Goal: Information Seeking & Learning: Learn about a topic

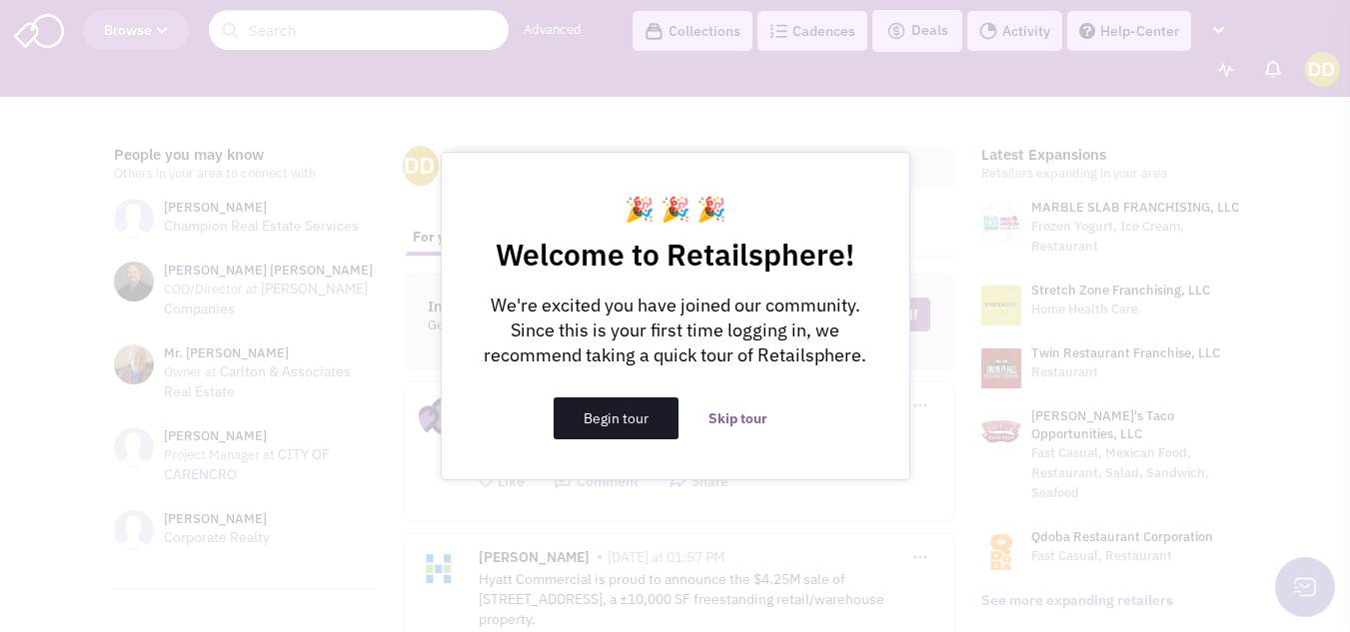
click at [626, 421] on button "Begin tour" at bounding box center [615, 419] width 125 height 42
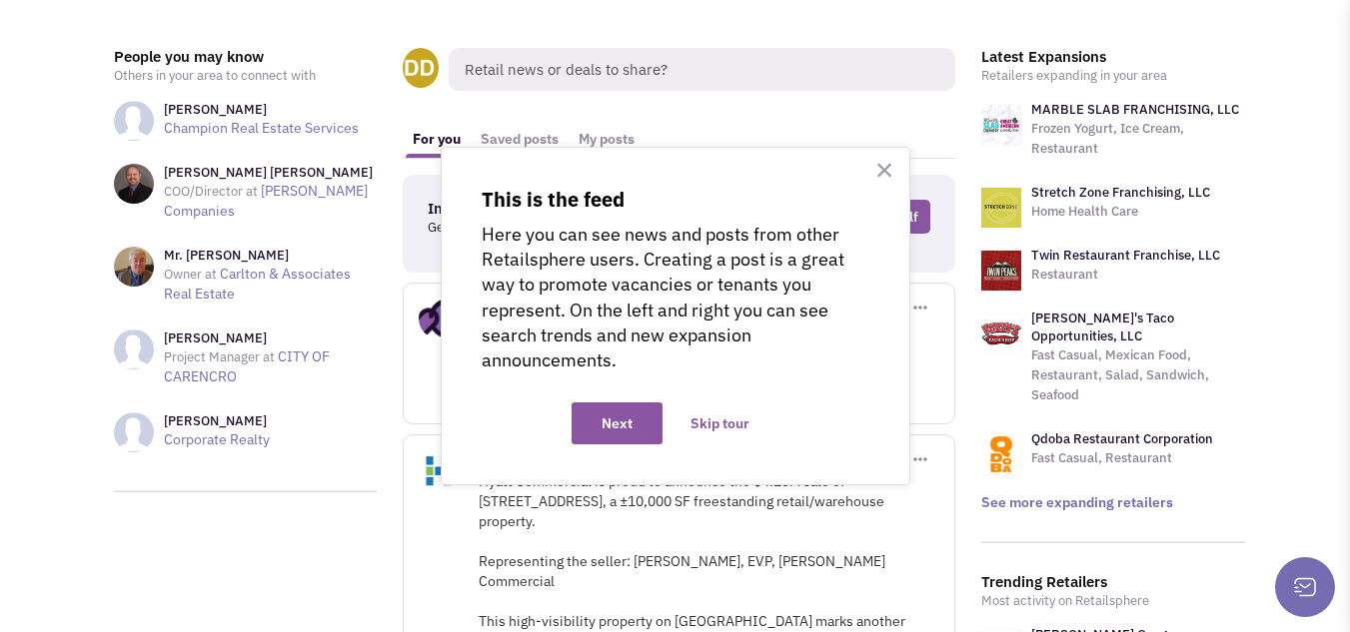
scroll to position [133, 0]
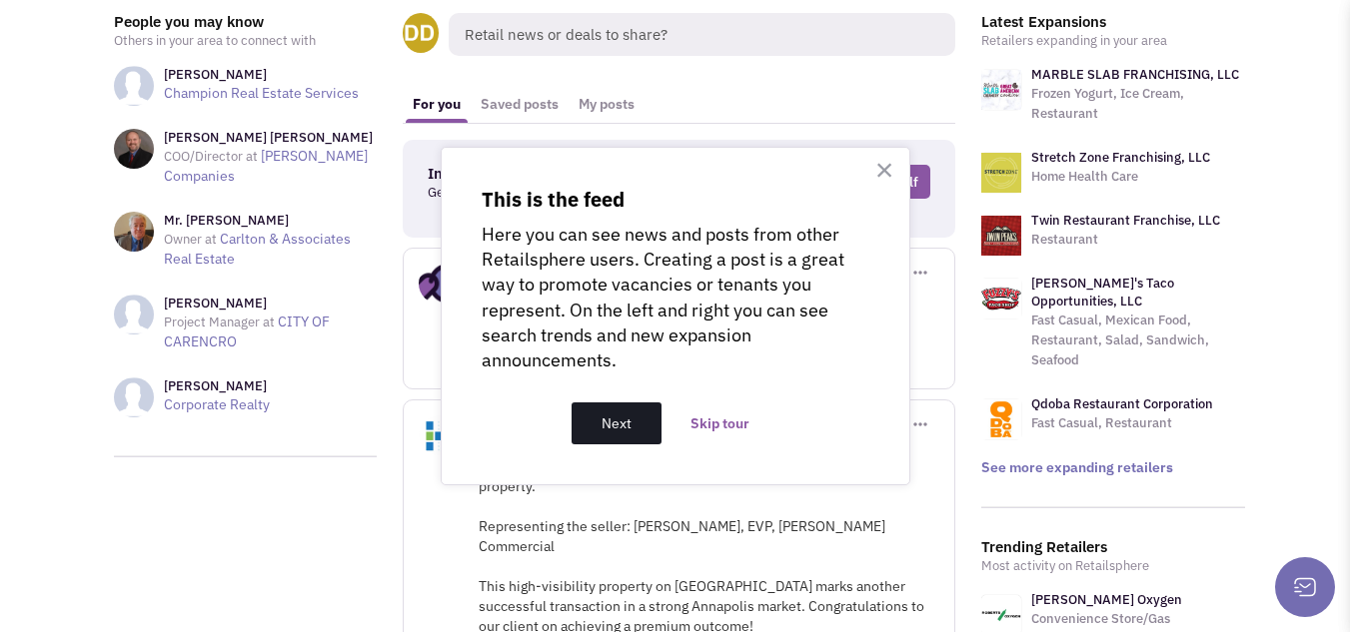
click at [619, 415] on button "Next" at bounding box center [616, 424] width 90 height 42
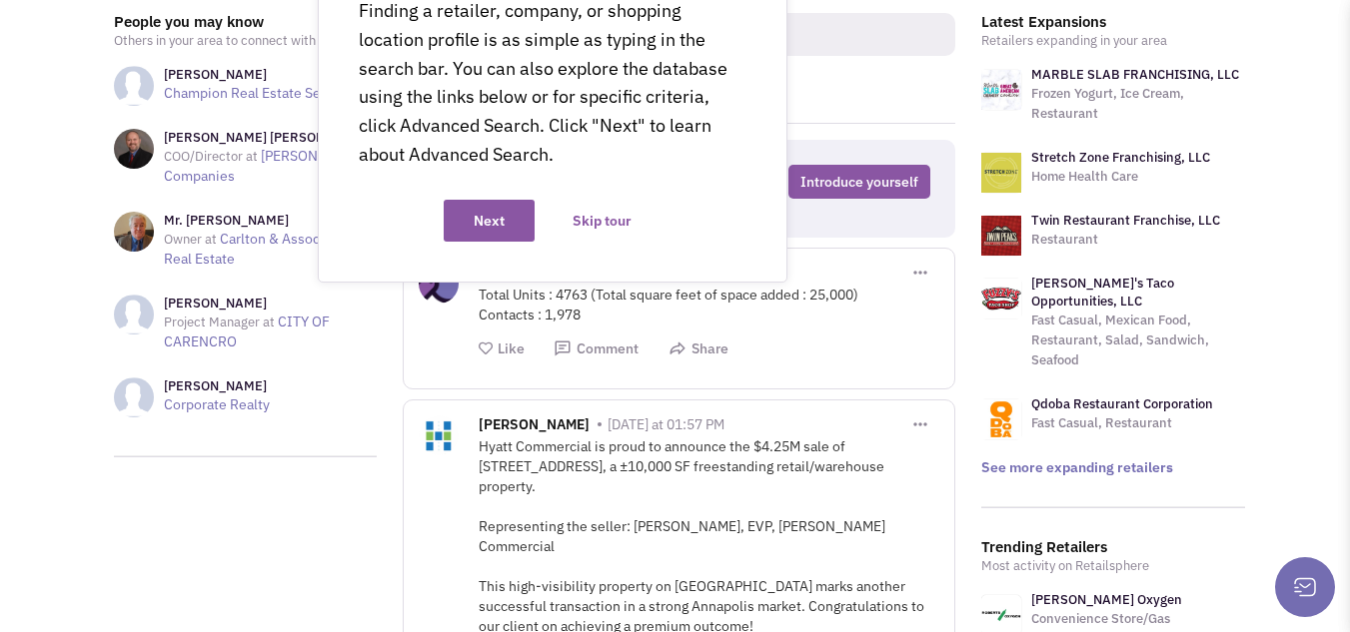
scroll to position [0, 0]
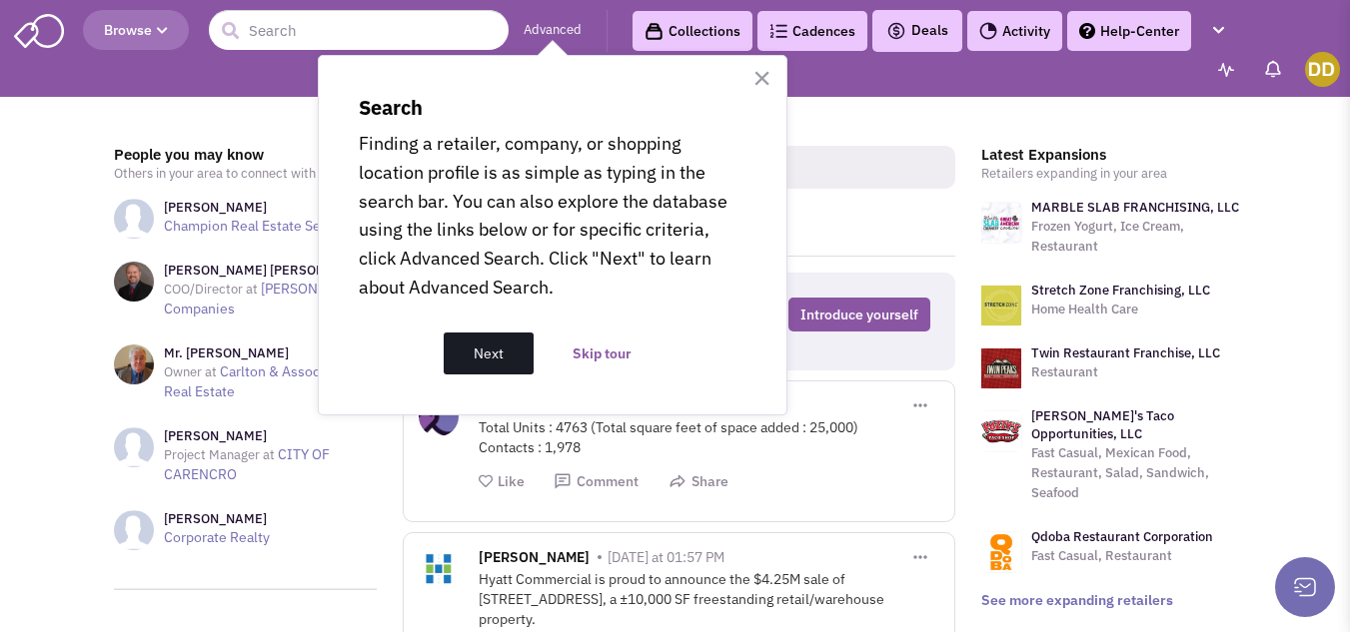
click at [502, 356] on button "Next" at bounding box center [489, 354] width 90 height 42
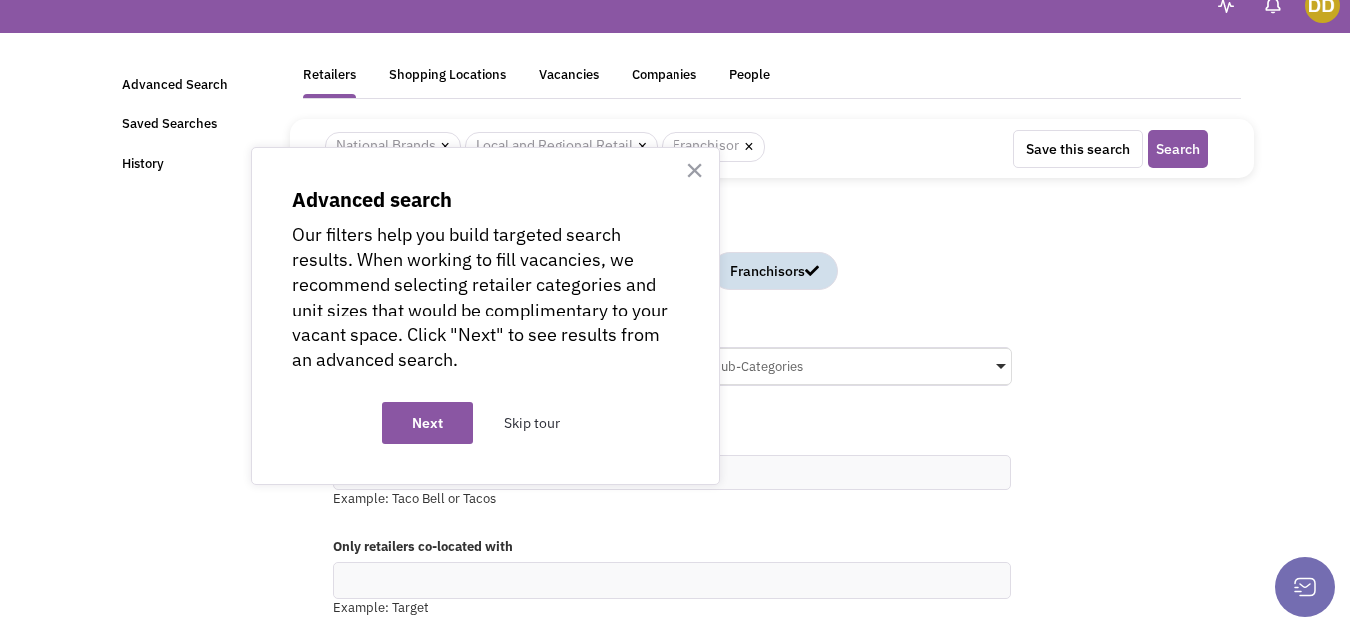
scroll to position [67, 0]
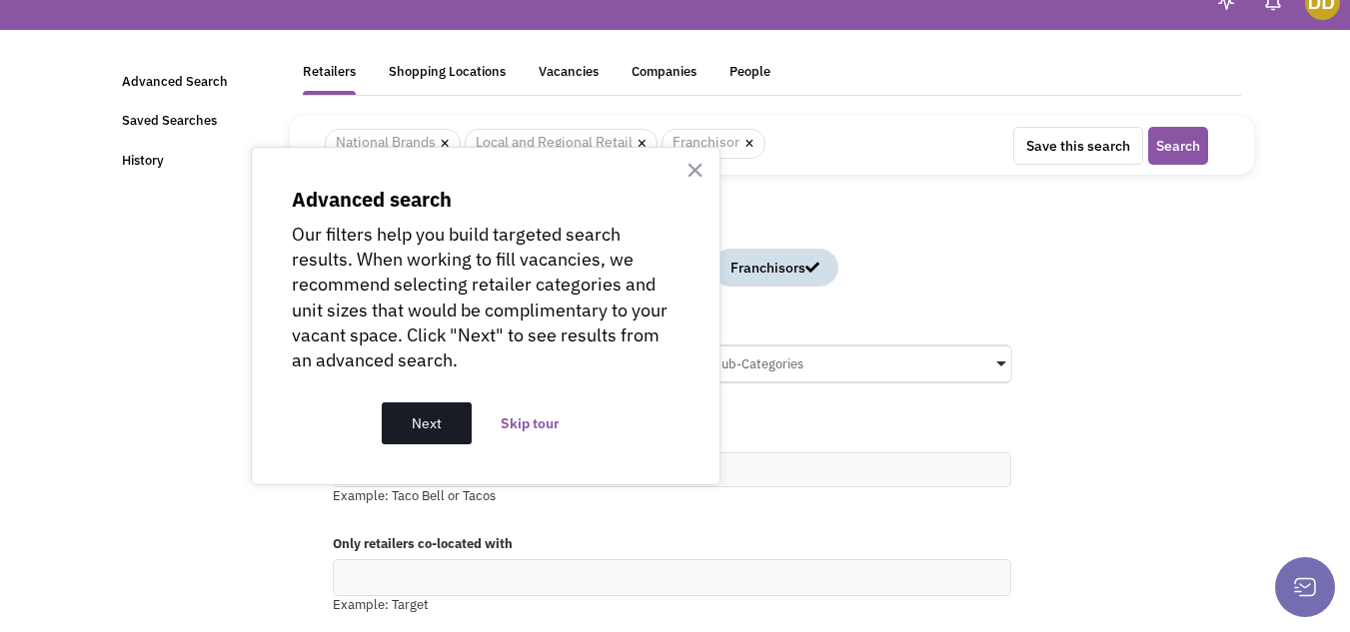
click at [447, 420] on button "Next" at bounding box center [427, 424] width 90 height 42
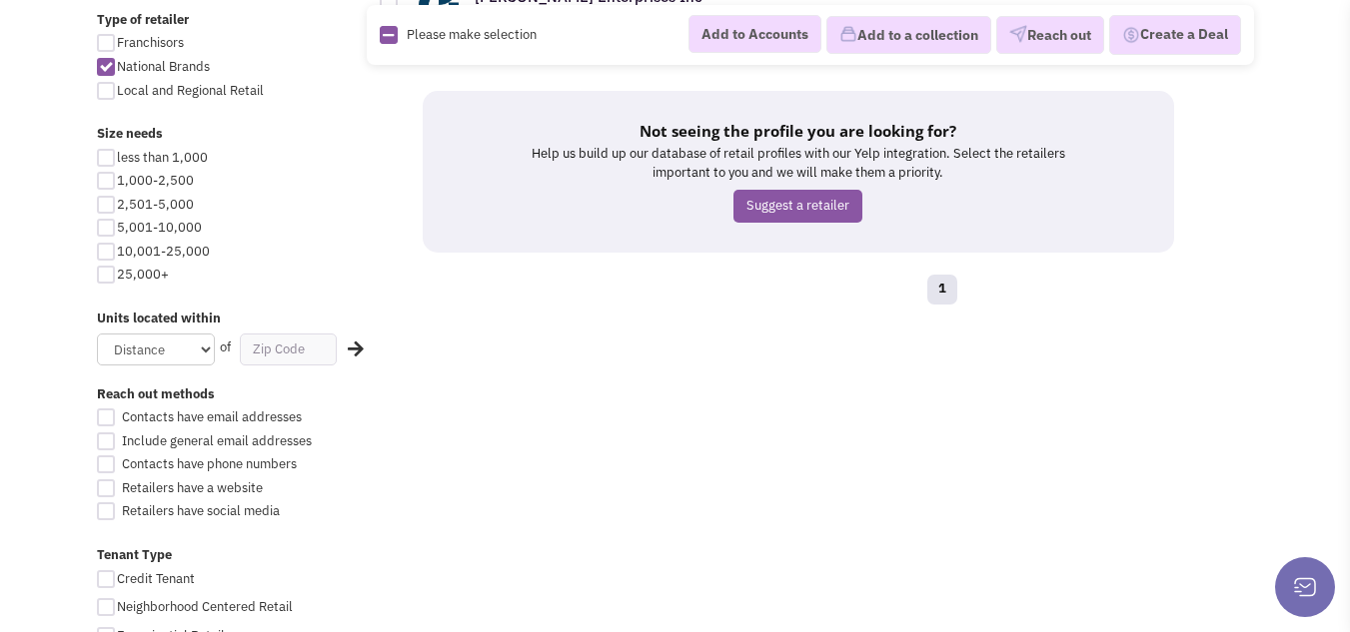
scroll to position [932, 0]
click at [110, 207] on div at bounding box center [106, 206] width 18 height 18
click at [117, 207] on input "2,501-5,000" at bounding box center [123, 207] width 13 height 13
checkbox input "true"
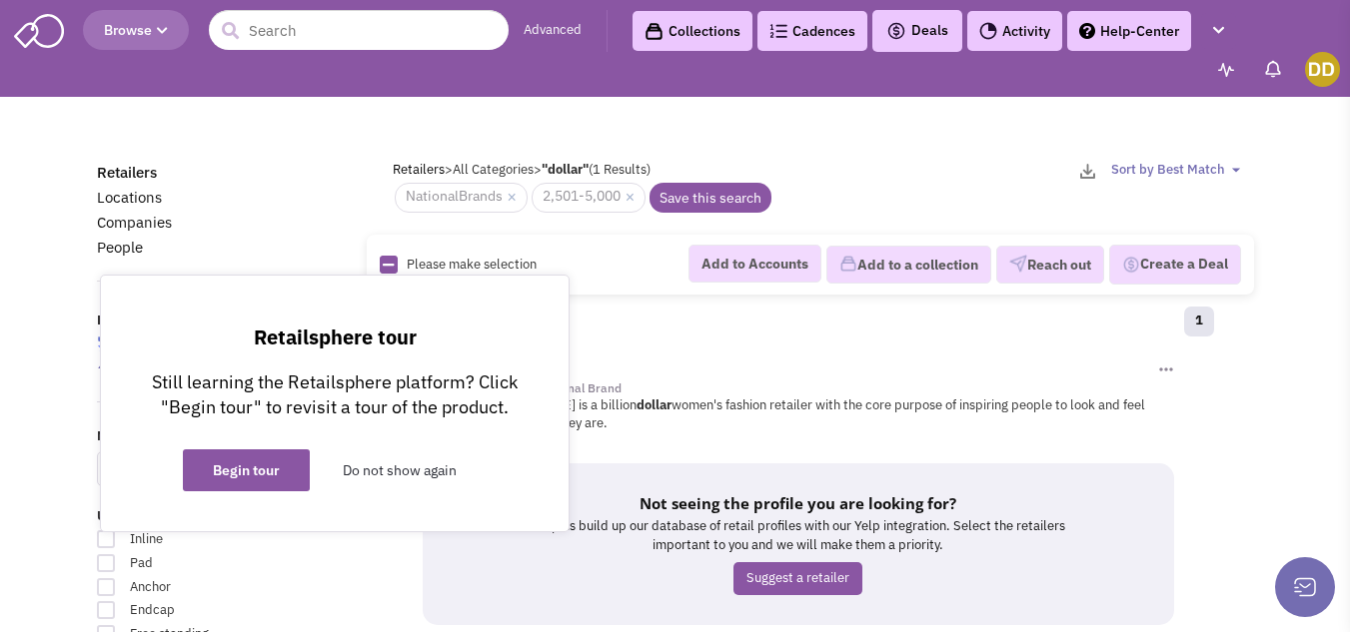
click at [390, 474] on button "Do not show again" at bounding box center [400, 471] width 174 height 42
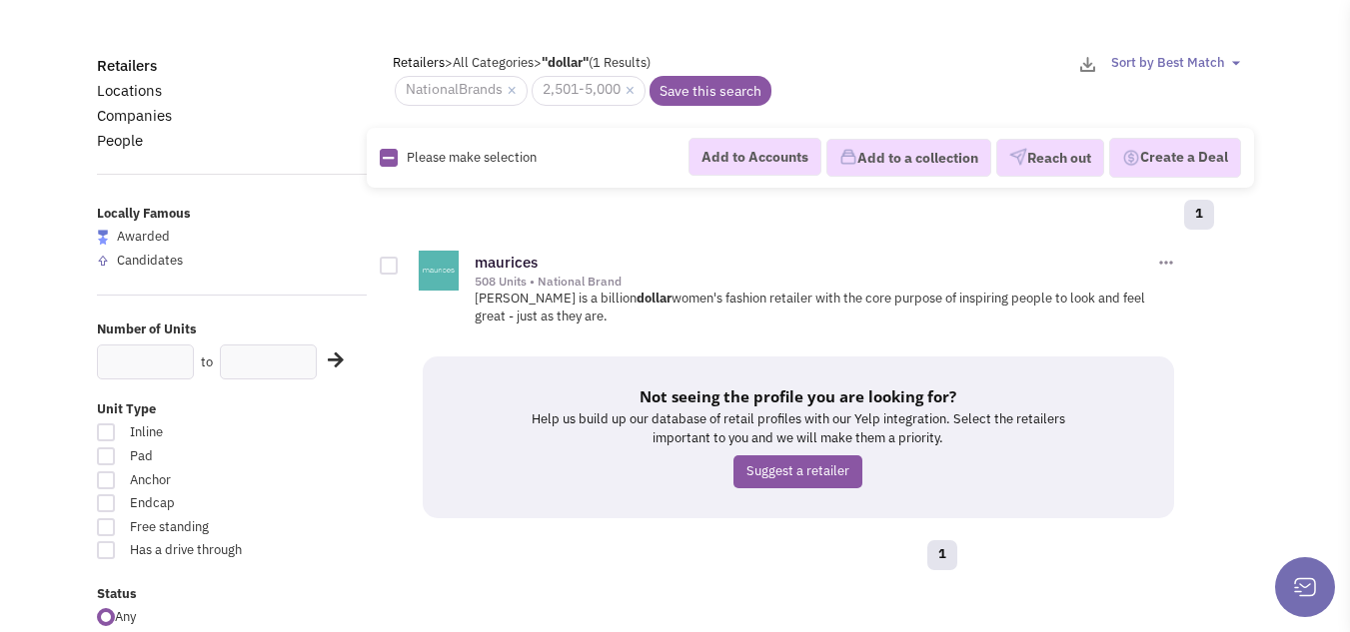
scroll to position [100, 0]
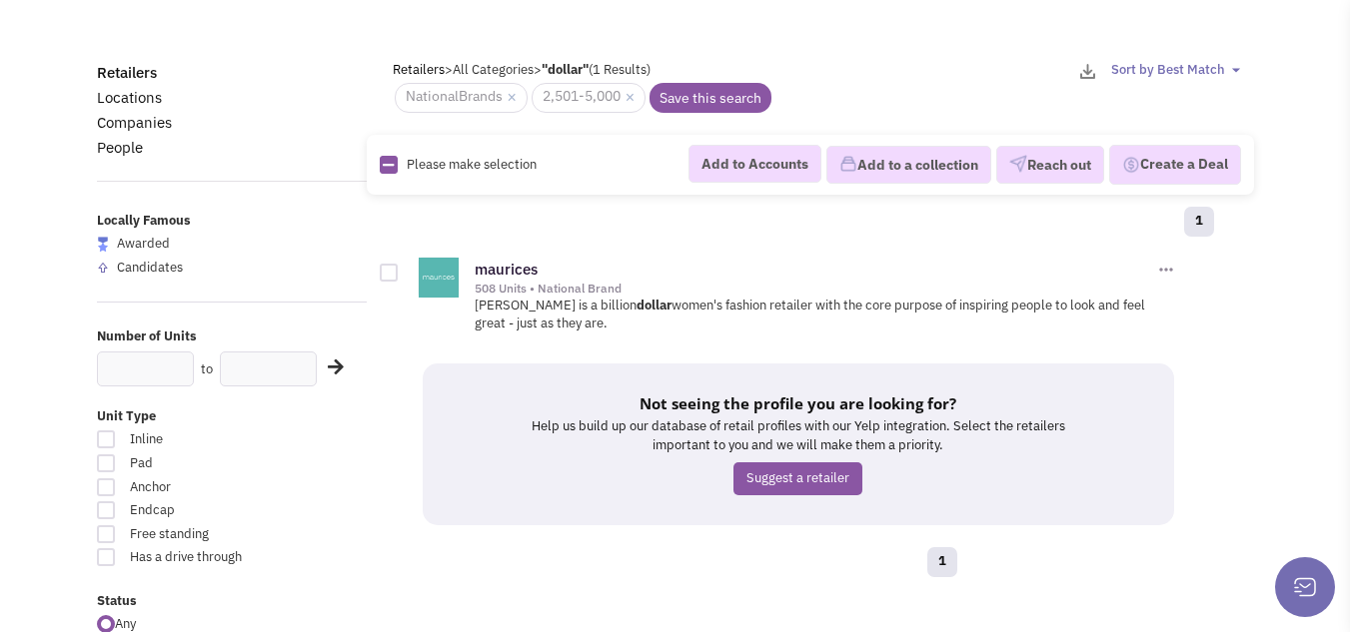
click at [1168, 272] on img at bounding box center [1166, 270] width 20 height 20
click at [968, 282] on div "508 Units • National Brand" at bounding box center [814, 289] width 679 height 16
click at [451, 287] on img at bounding box center [439, 278] width 40 height 40
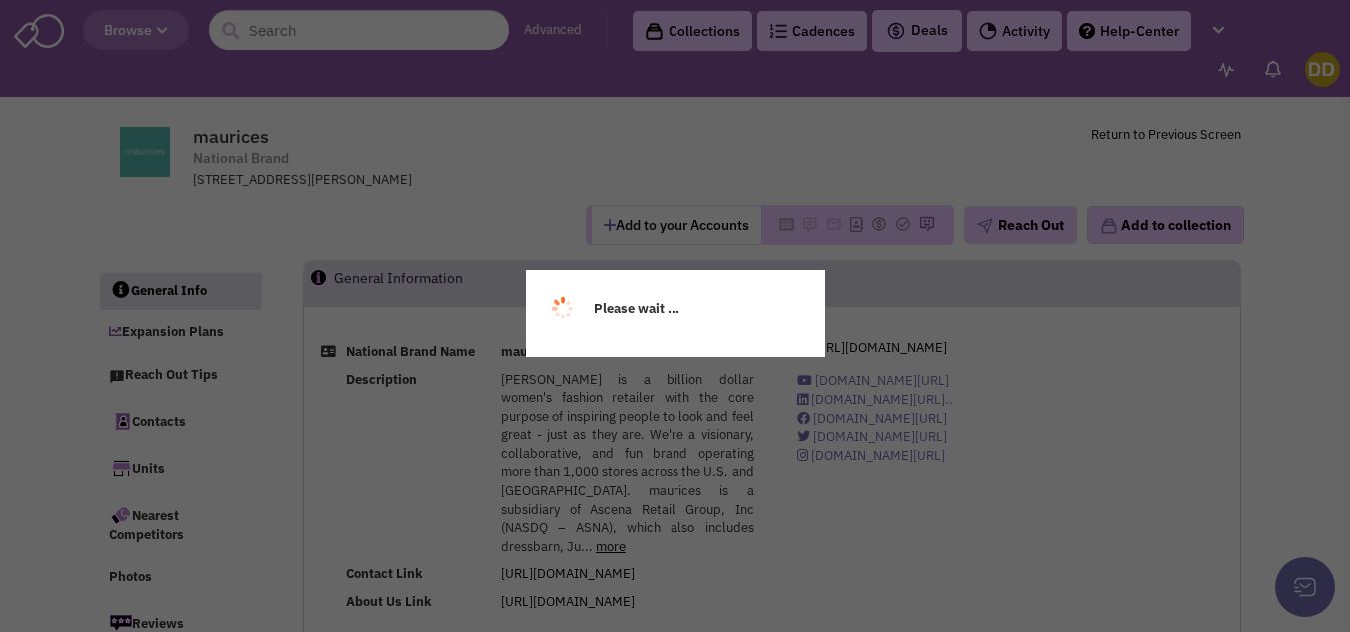
select select
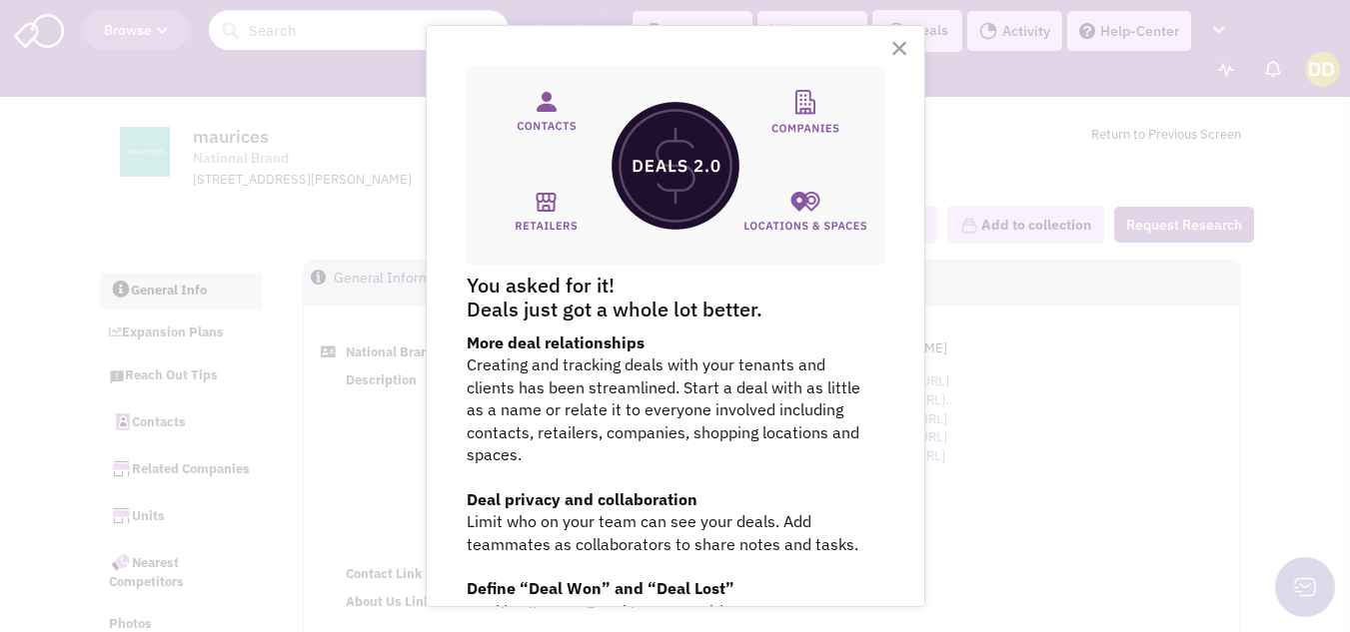
click at [981, 426] on div at bounding box center [675, 316] width 1350 height 632
click at [890, 51] on button "×" at bounding box center [899, 48] width 19 height 32
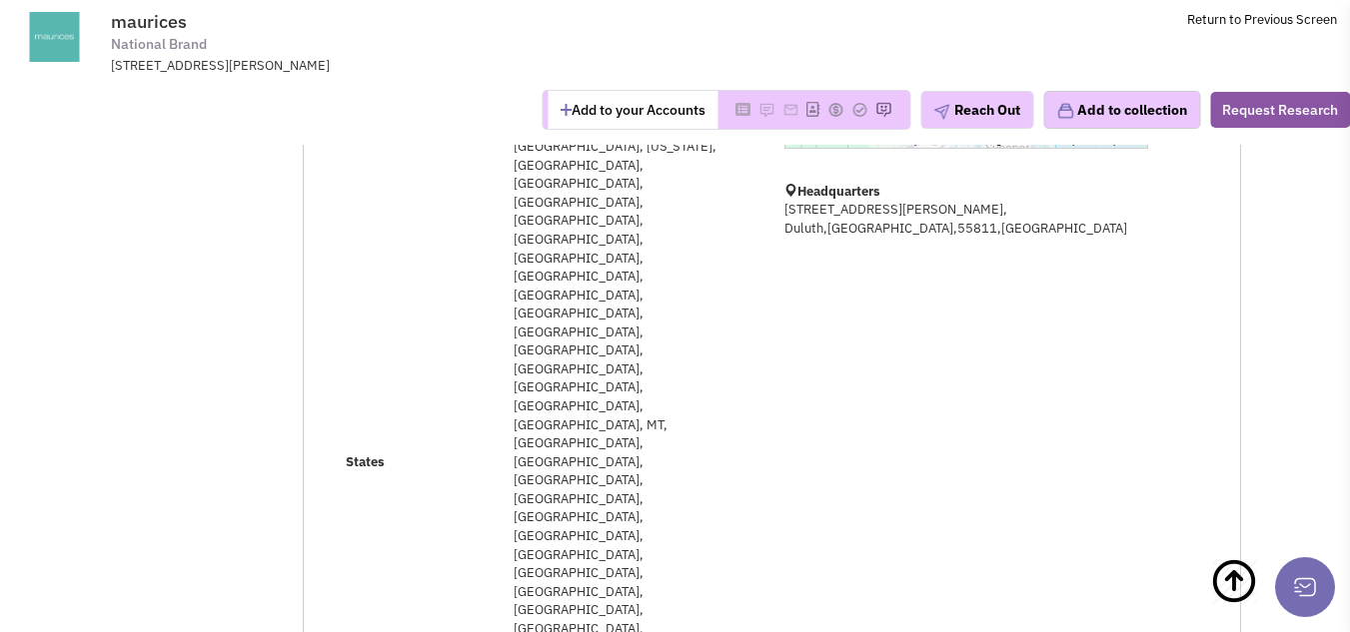
scroll to position [566, 0]
